Goal: Information Seeking & Learning: Learn about a topic

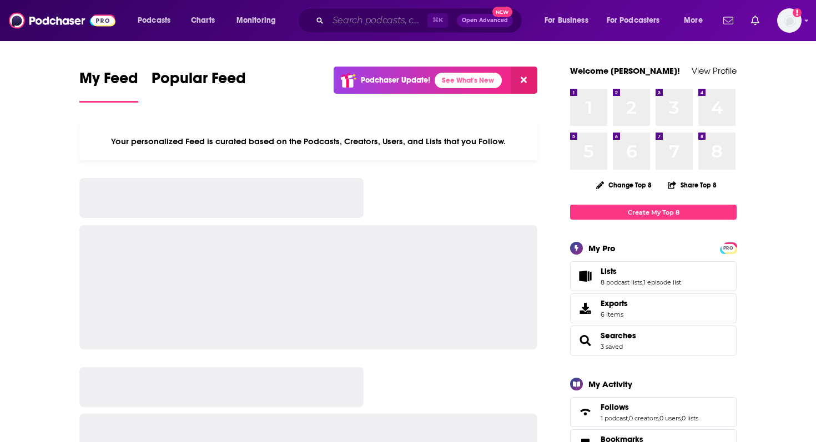
click at [365, 17] on input "Search podcasts, credits, & more..." at bounding box center [377, 21] width 99 height 18
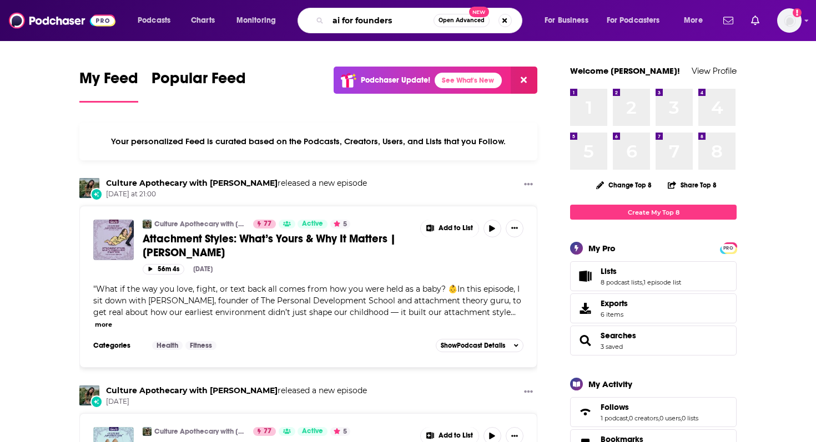
type input "ai for founders"
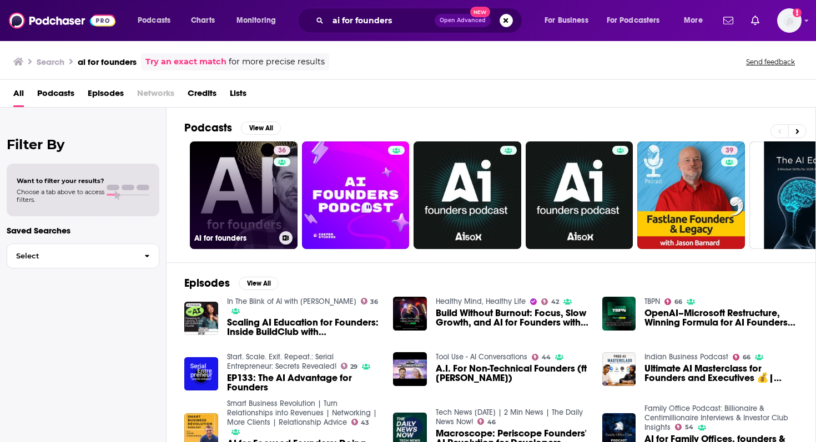
click at [265, 188] on link "36 AI for founders" at bounding box center [244, 196] width 108 height 108
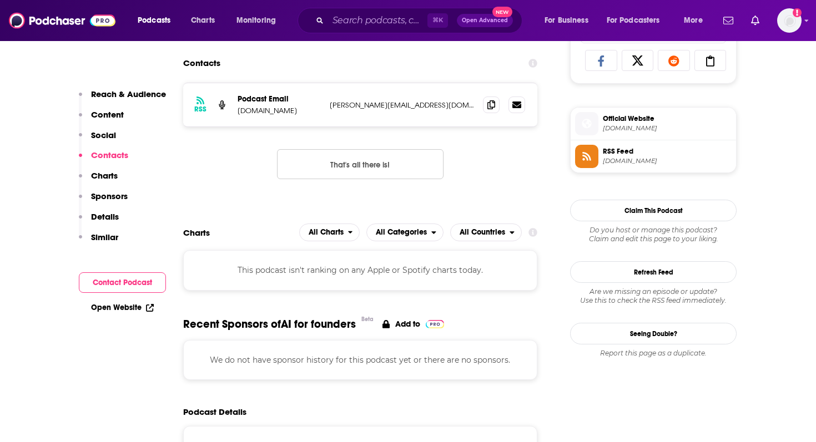
scroll to position [749, 0]
